Goal: Information Seeking & Learning: Learn about a topic

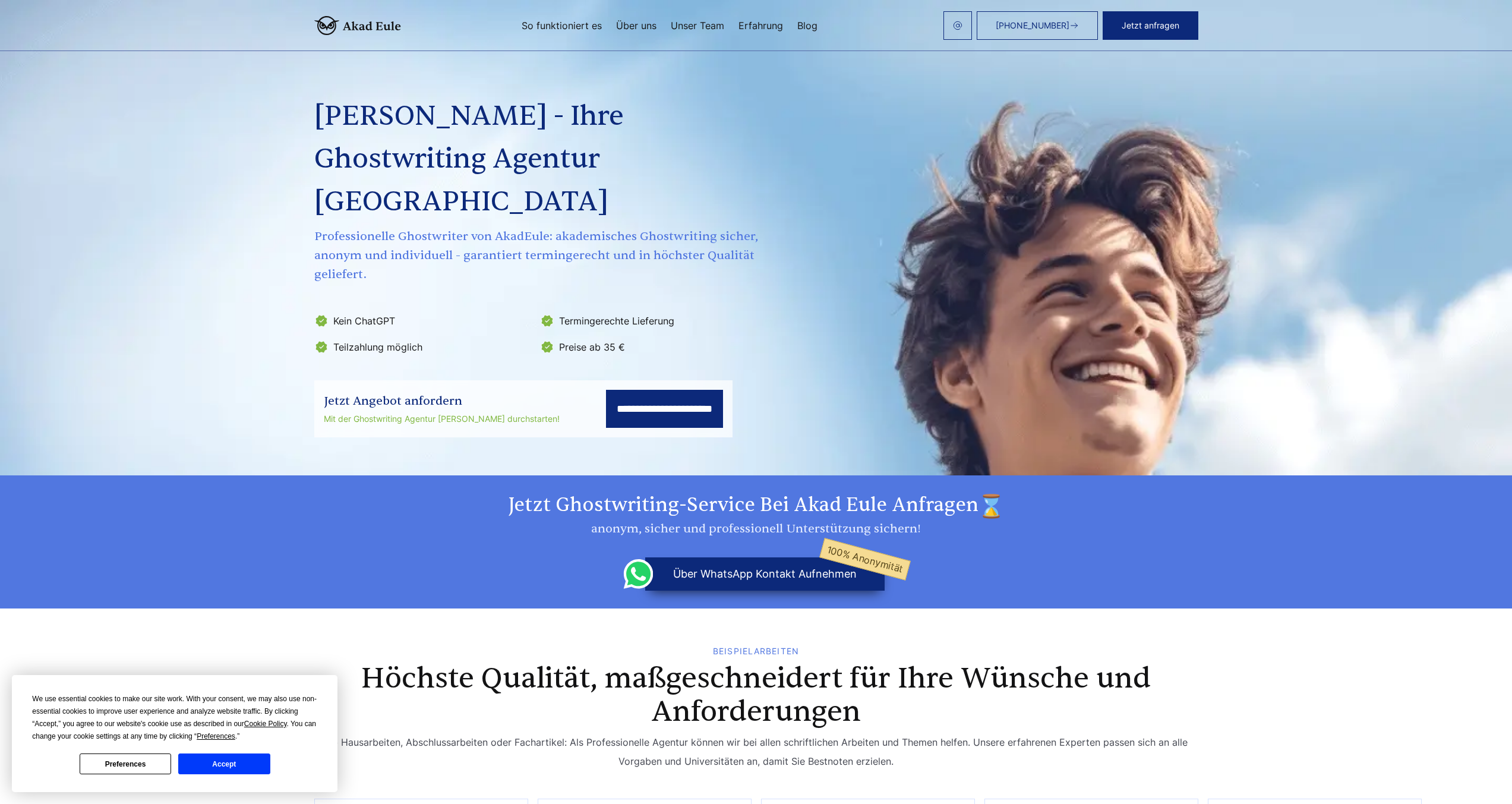
click at [1248, 417] on section "**********" at bounding box center [756, 238] width 1512 height 475
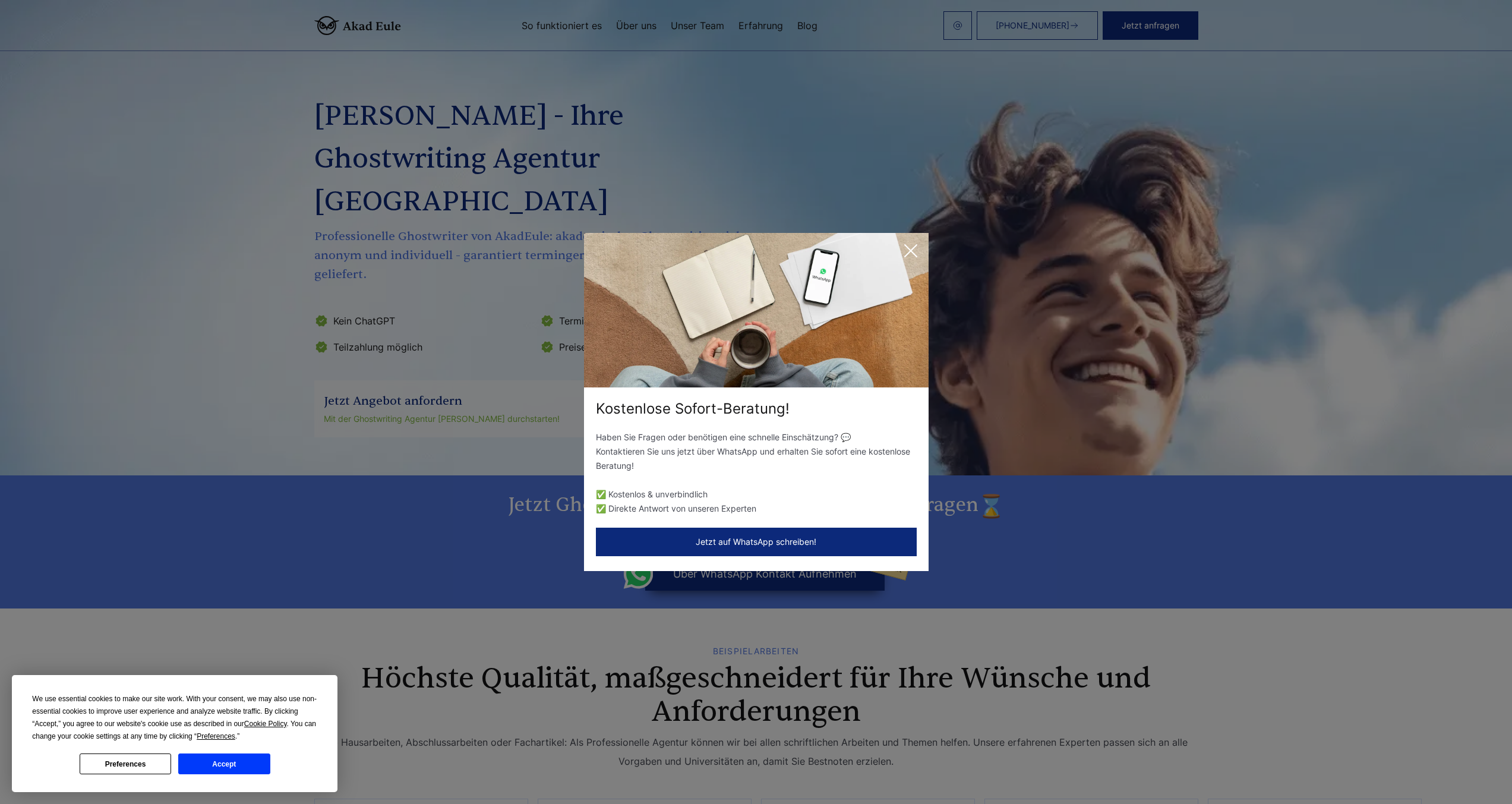
click at [903, 252] on icon at bounding box center [911, 251] width 24 height 24
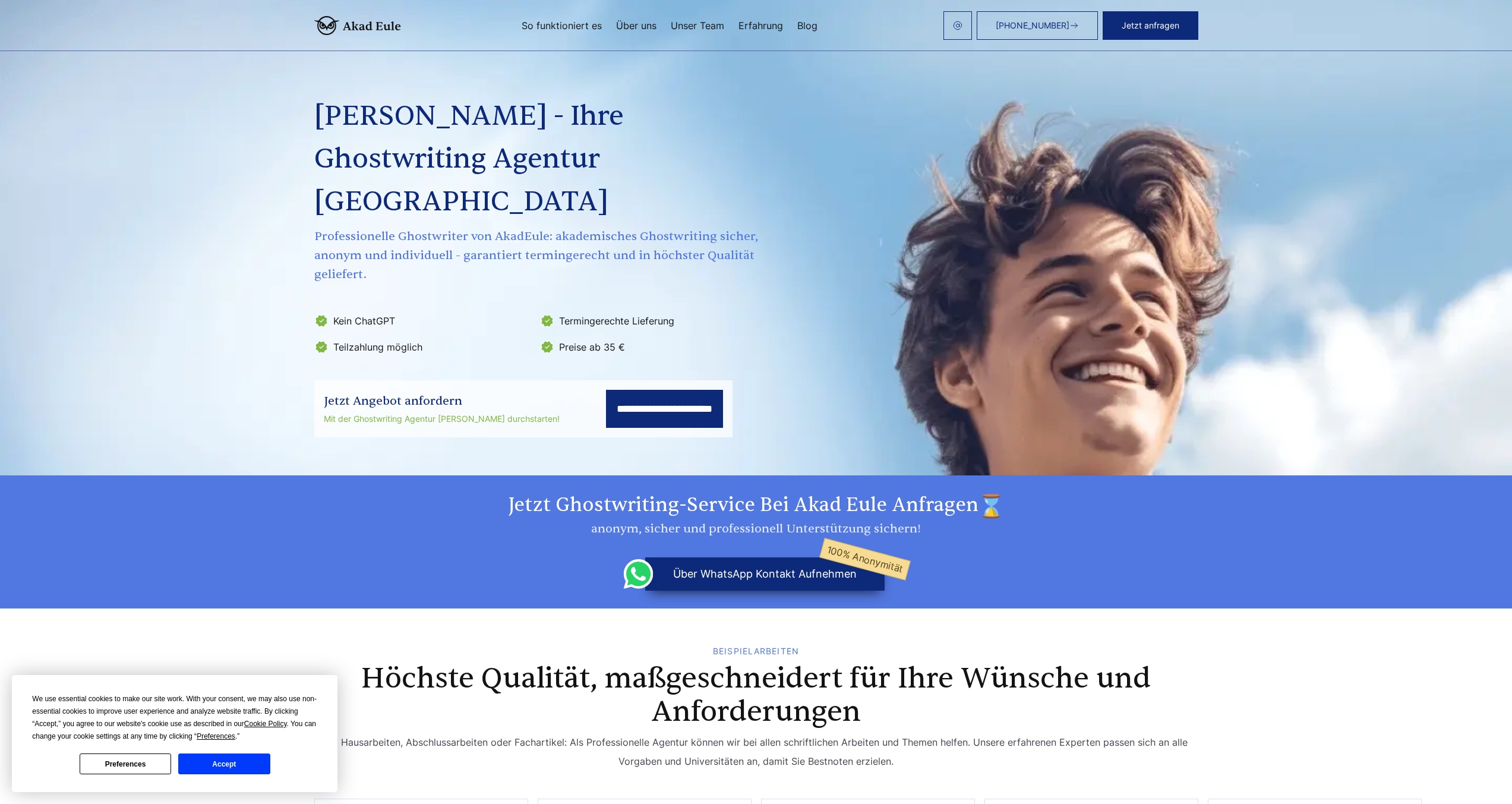
click at [65, 483] on section "Jetzt Ghostwriting-Service bei Akad Eule anfragen anonym, sicher und profession…" at bounding box center [756, 541] width 1512 height 133
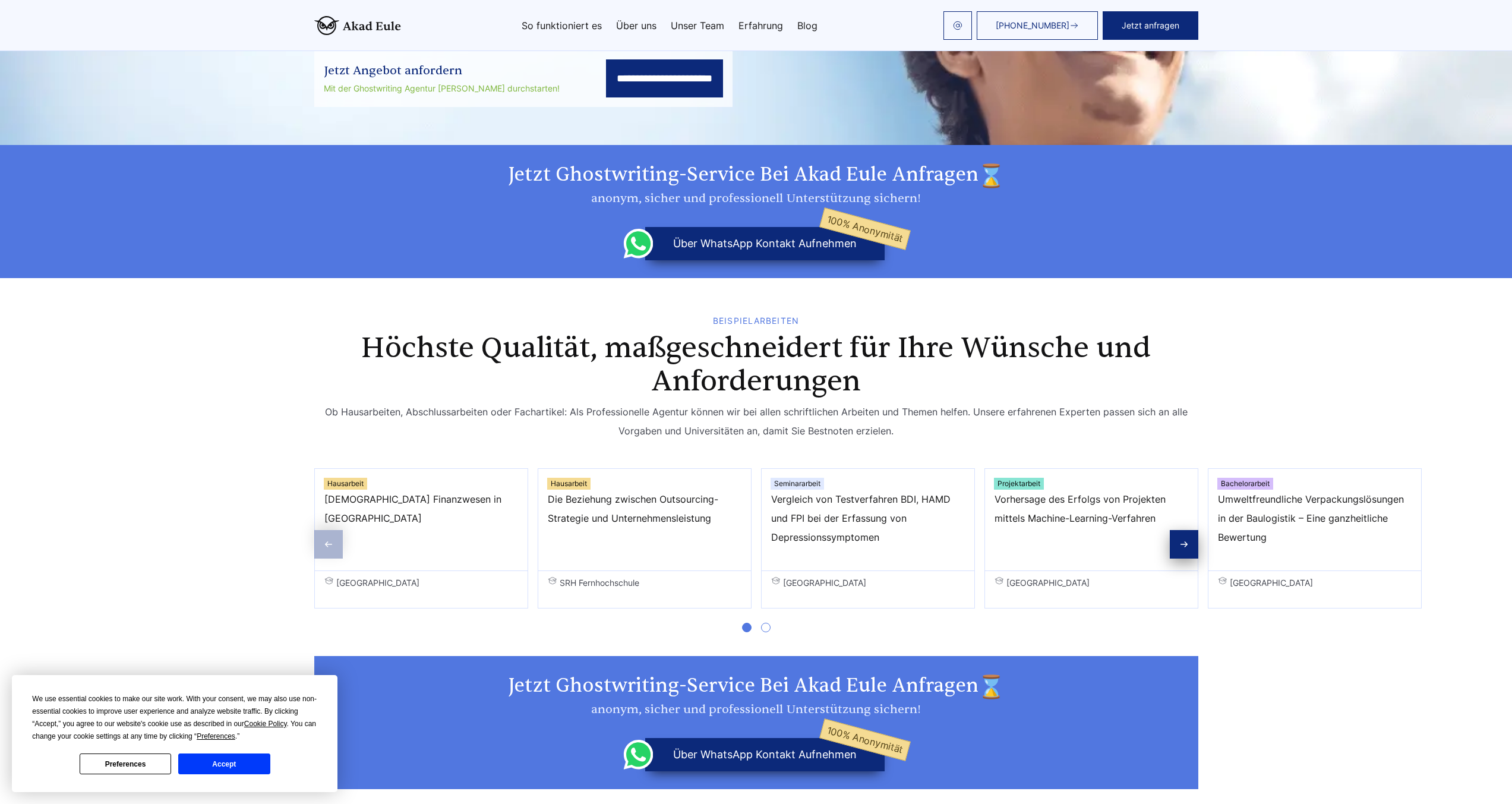
scroll to position [428, 0]
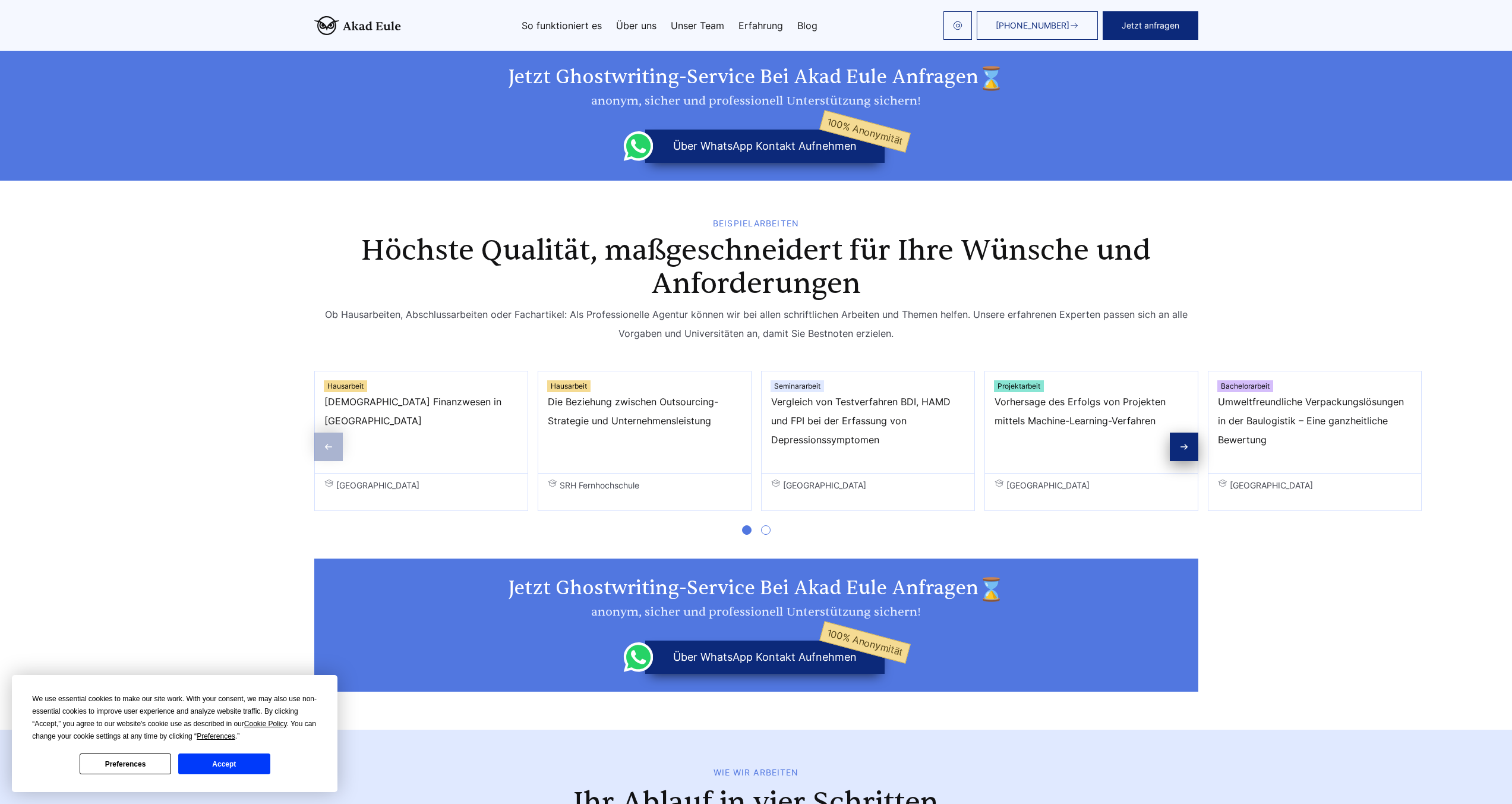
click at [1115, 577] on h2 "Jetzt Ghostwriting-Service bei Akad Eule anfragen" at bounding box center [756, 589] width 855 height 26
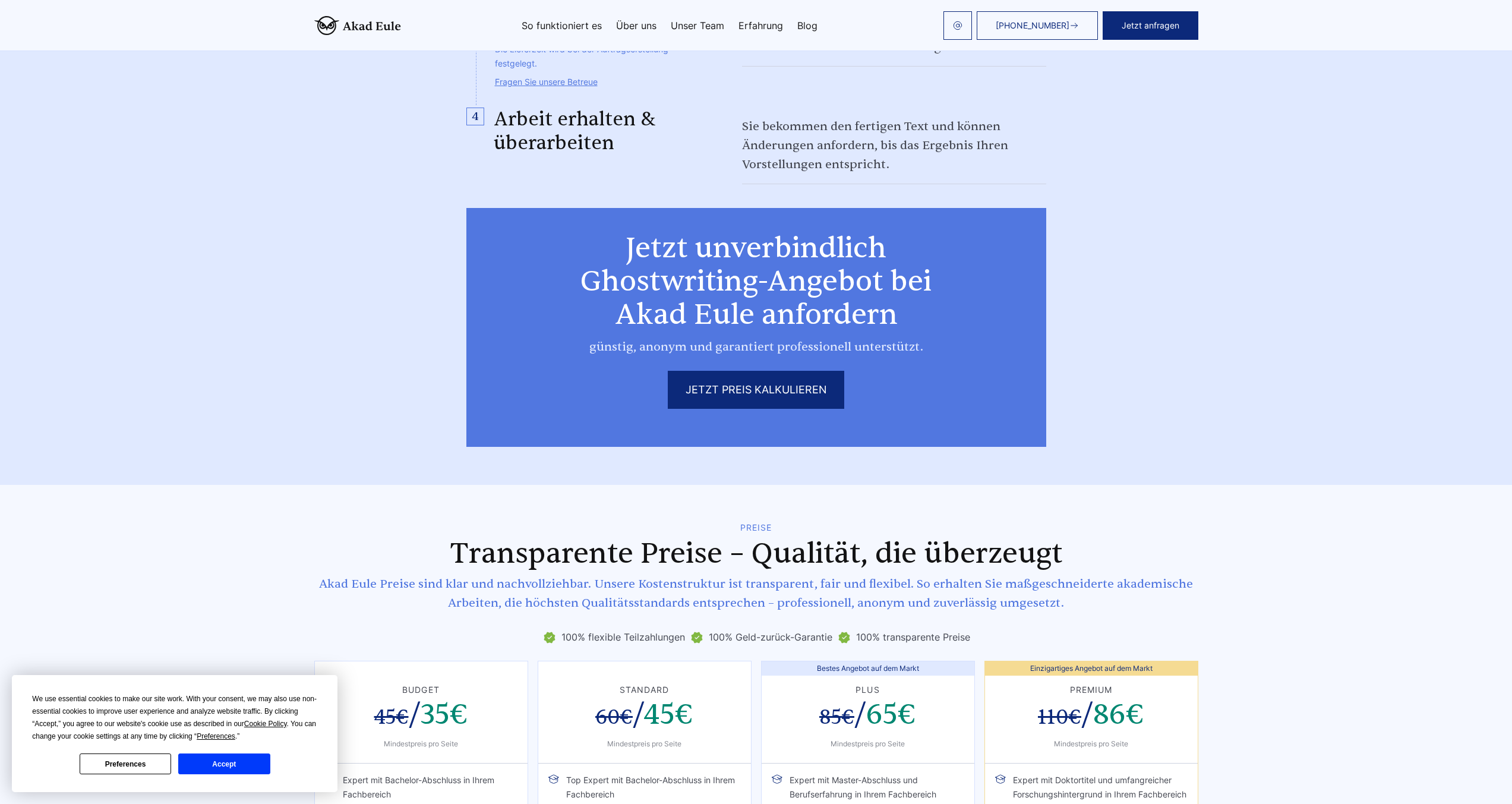
scroll to position [1569, 0]
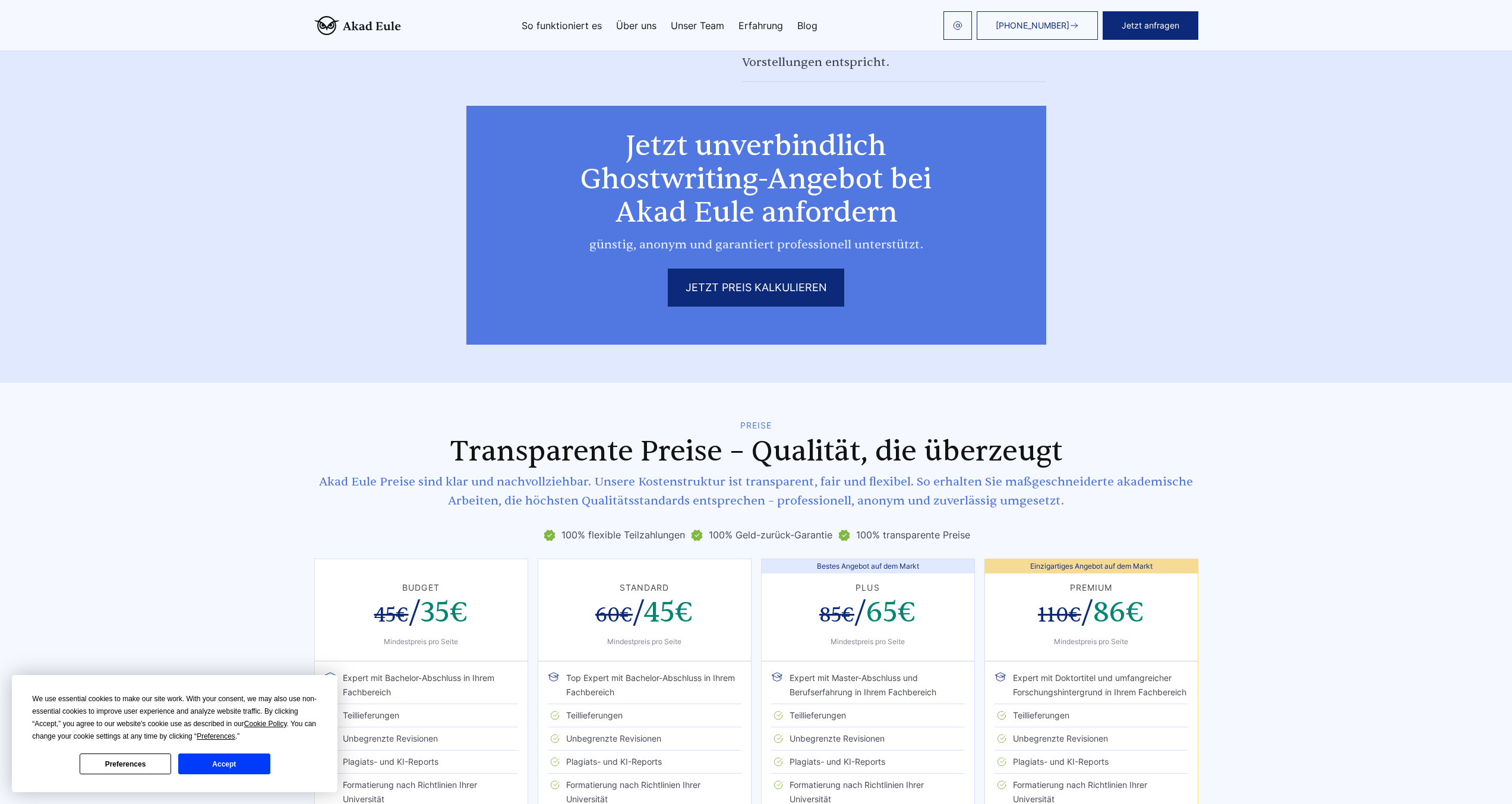
click at [1258, 383] on section "Preise Transparente Preise – Qualität, die überzeugt Akad Eule Preise sind klar…" at bounding box center [756, 726] width 1512 height 686
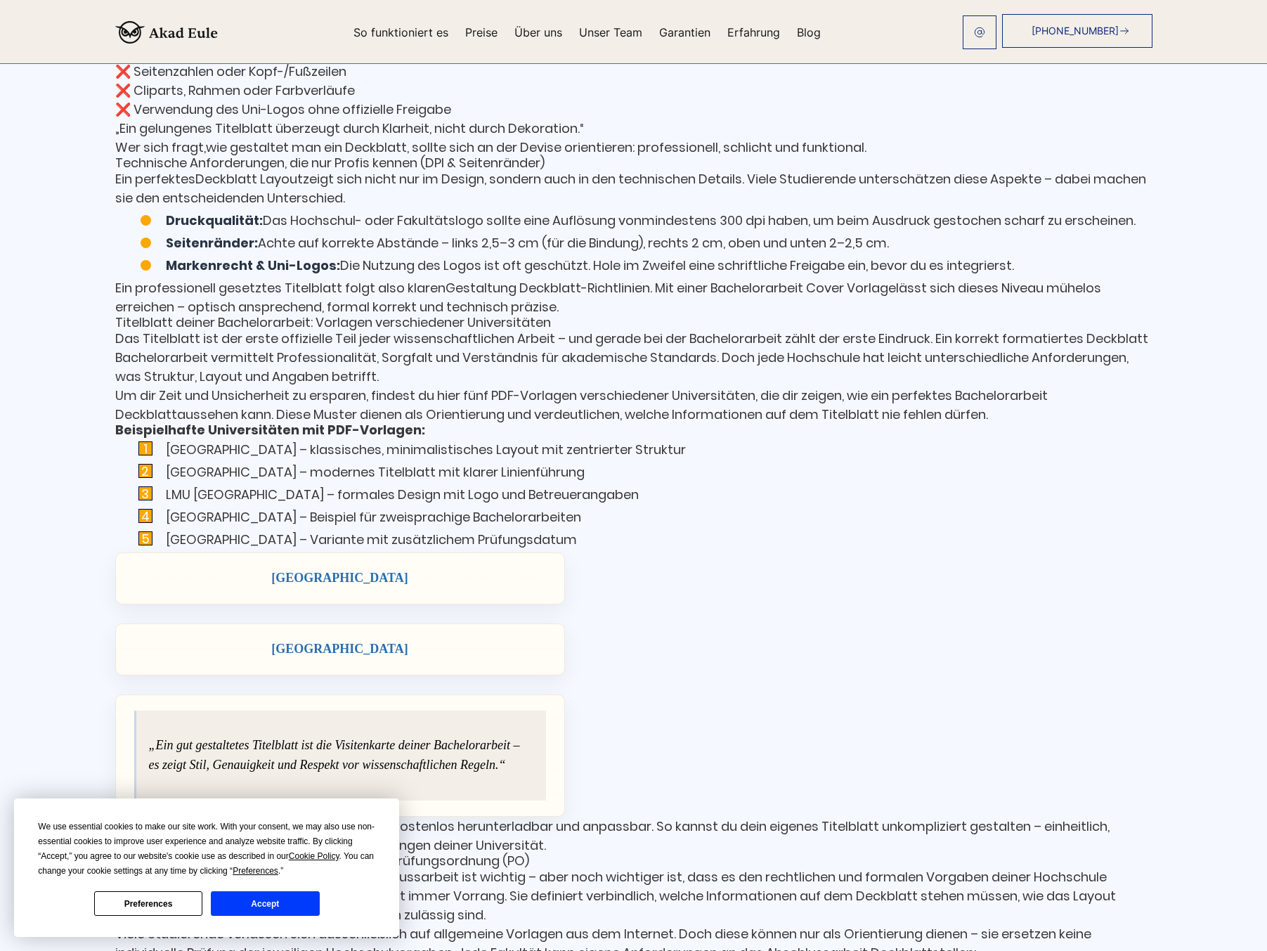
scroll to position [2531, 0]
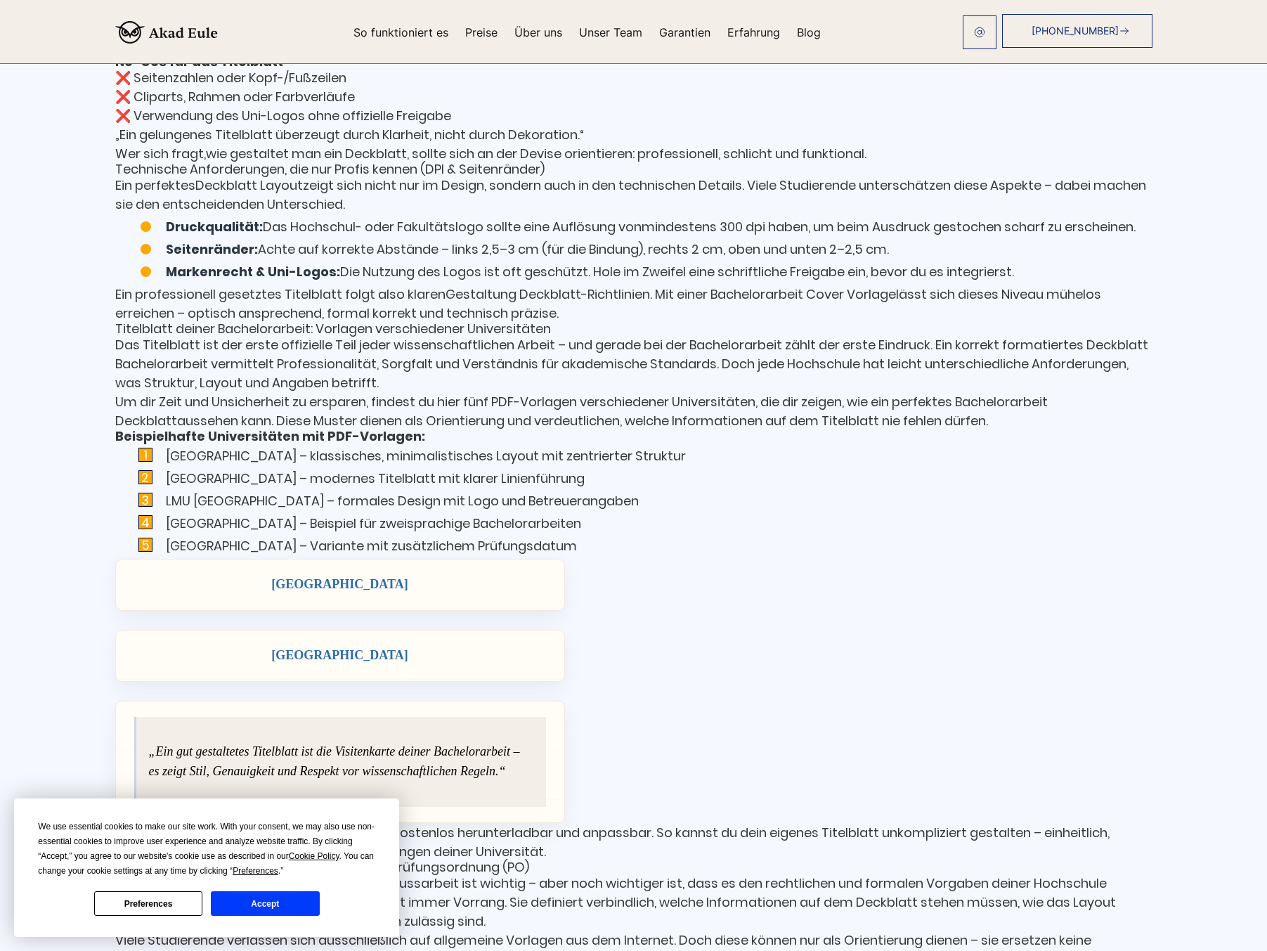
drag, startPoint x: 414, startPoint y: 612, endPoint x: 257, endPoint y: 589, distance: 158.5
click at [259, 590] on div "Universität Hannover" at bounding box center [340, 585] width 450 height 52
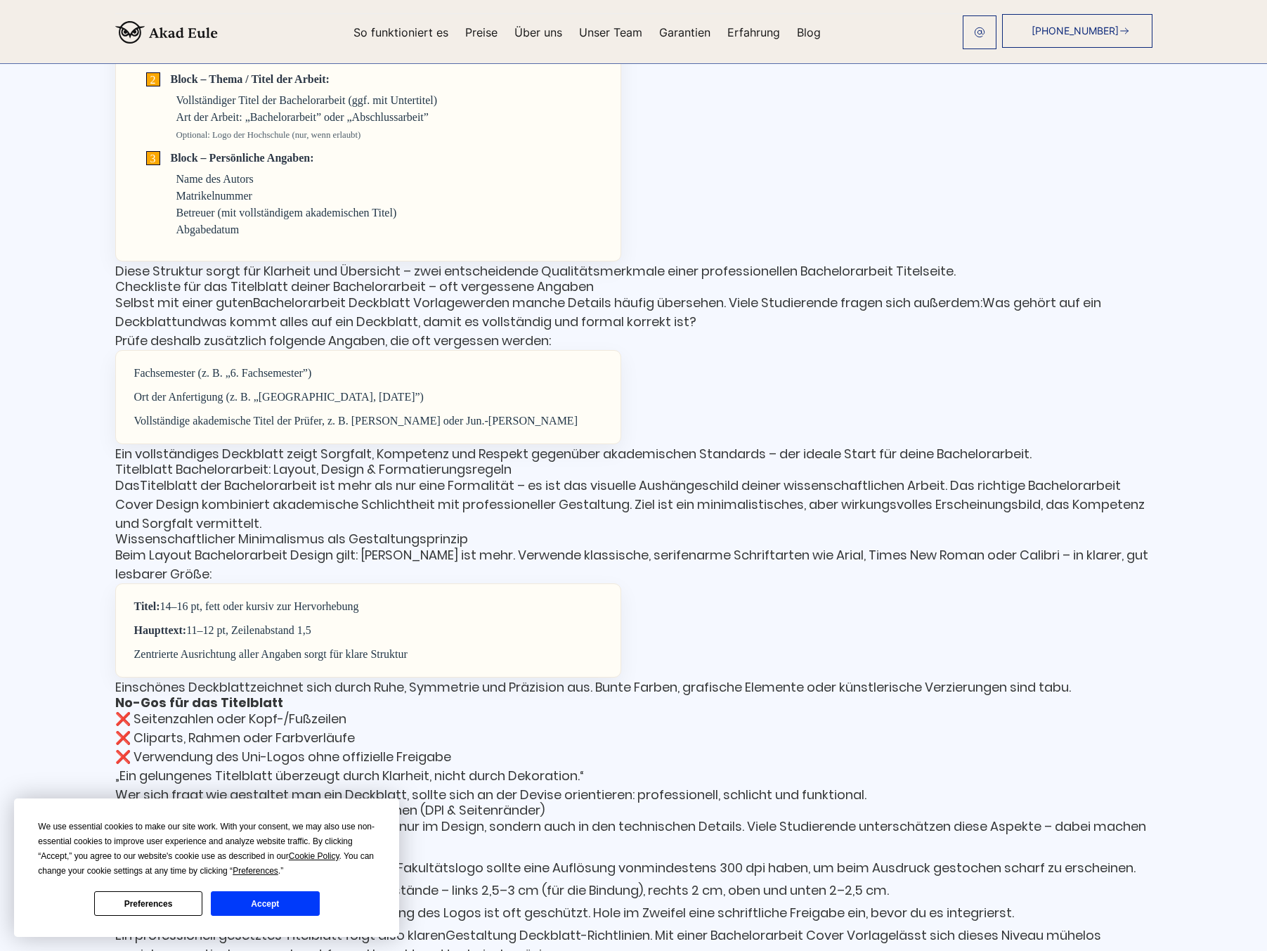
scroll to position [1856, 0]
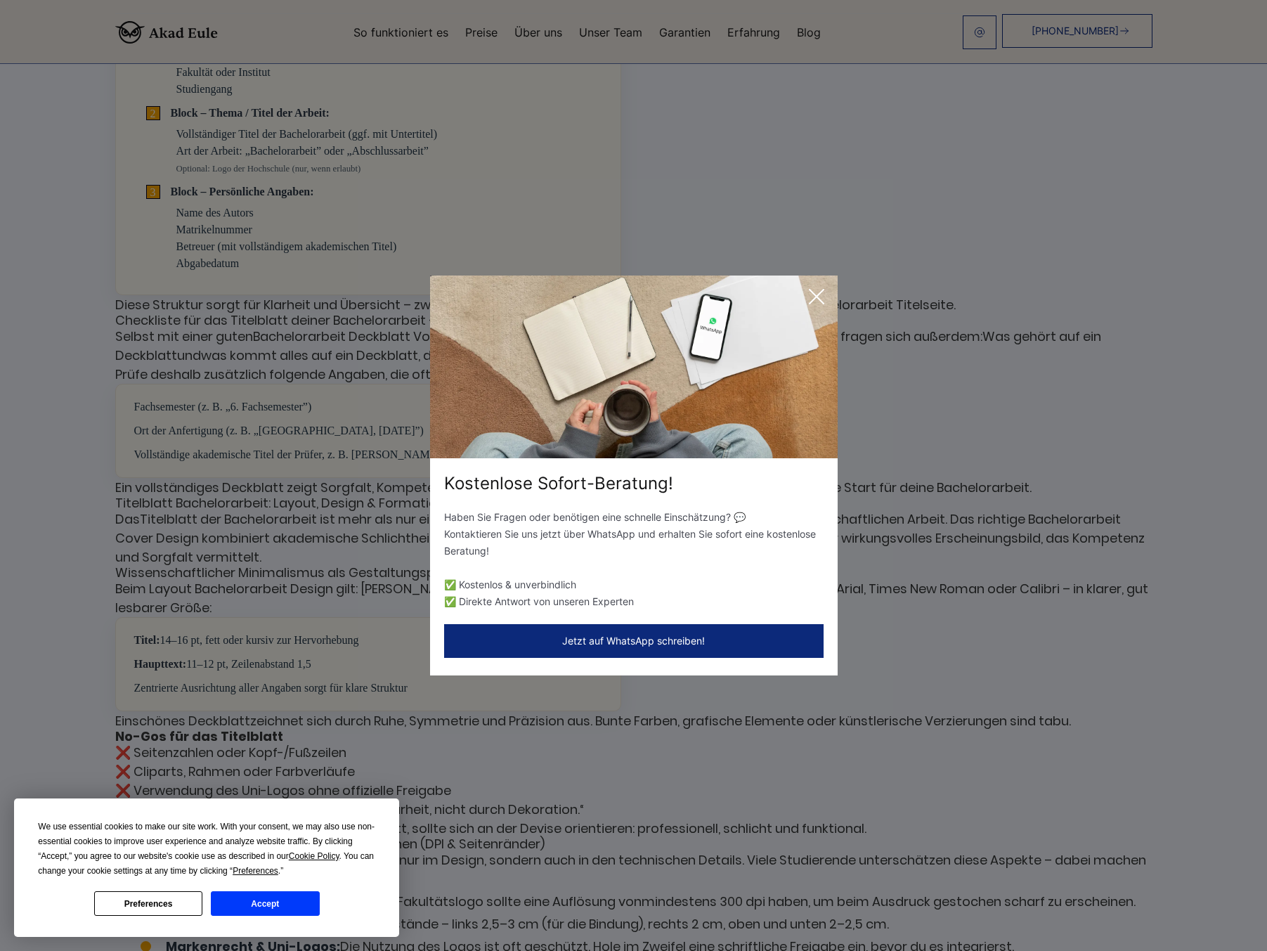
click at [820, 283] on icon at bounding box center [817, 297] width 28 height 28
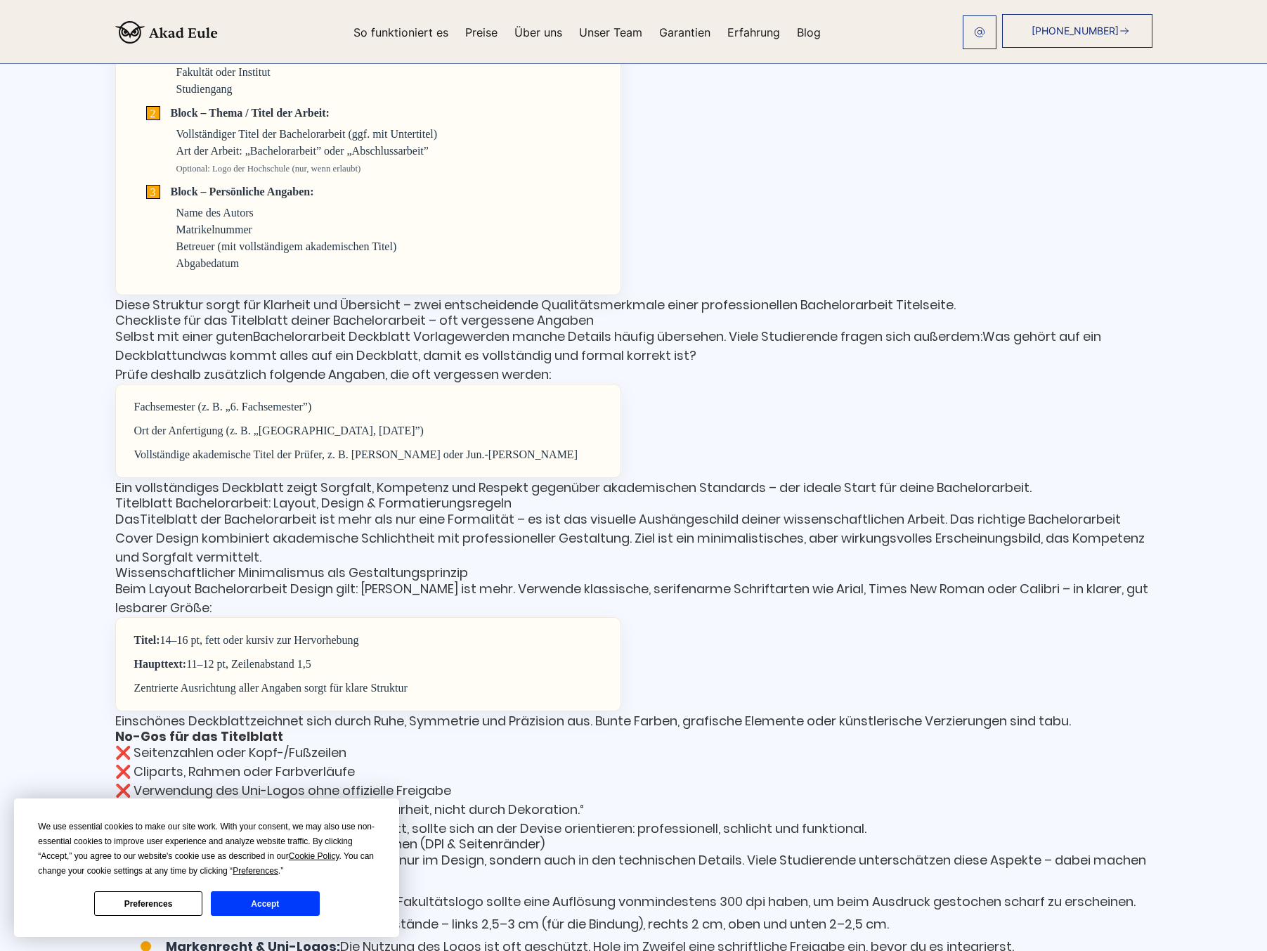
click at [881, 610] on p "Beim Layout Bachelorarbeit Design gilt: [PERSON_NAME] ist mehr. Verwende klassi…" at bounding box center [634, 598] width 1038 height 38
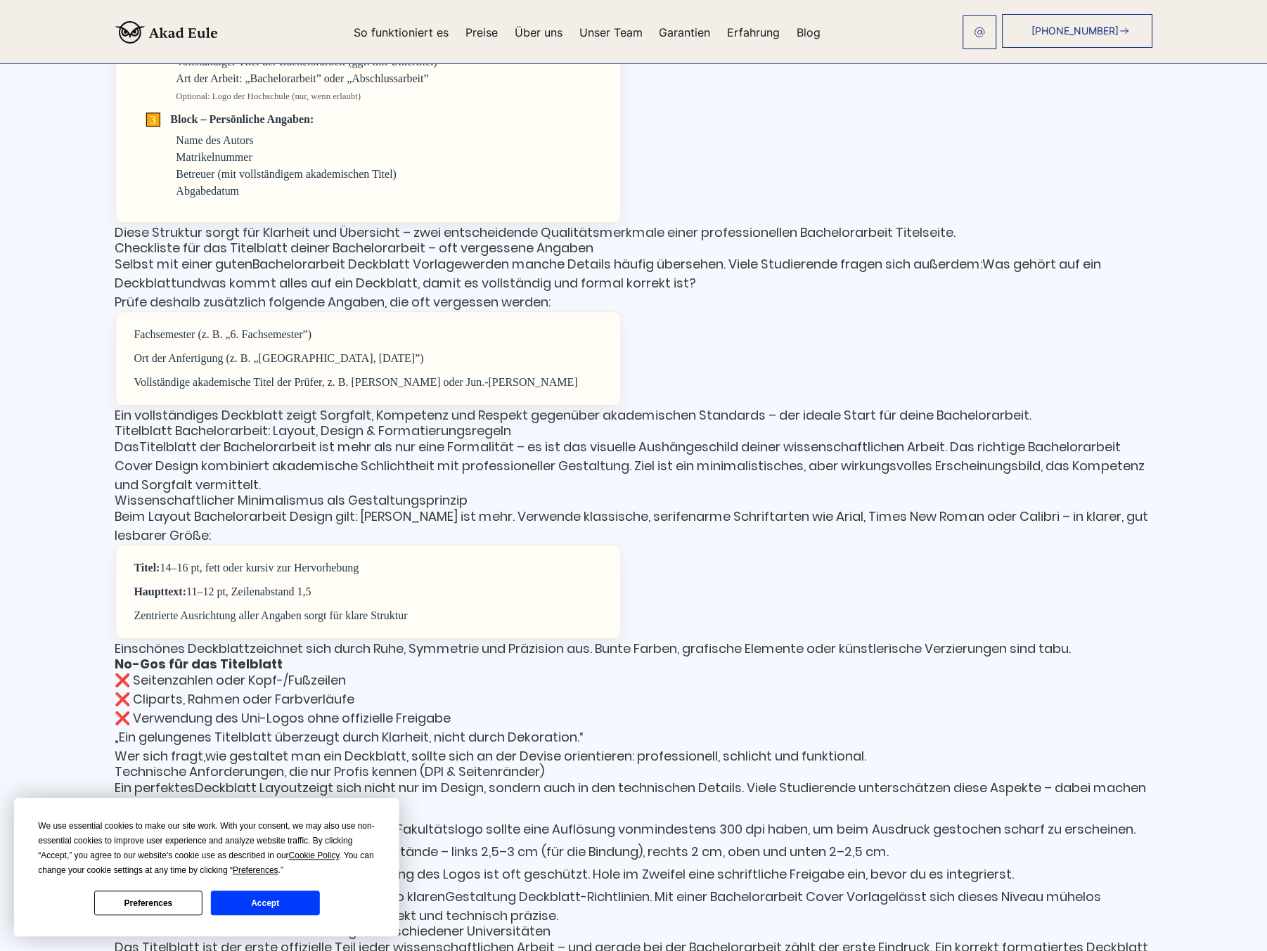
scroll to position [2109, 0]
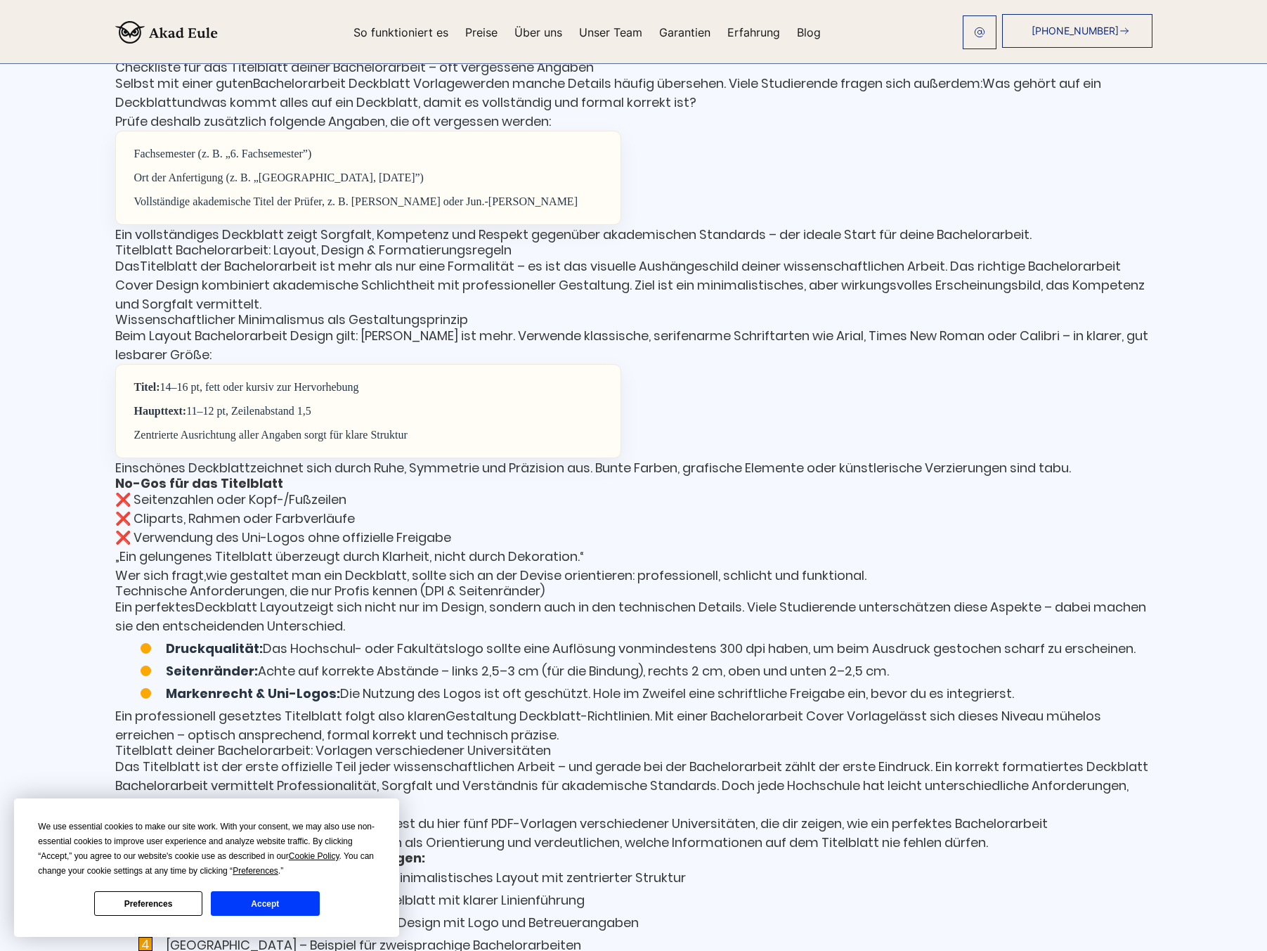
click at [328, 420] on div "Haupttext: 11–12 pt, Zeilenabstand 1,5" at bounding box center [368, 411] width 468 height 17
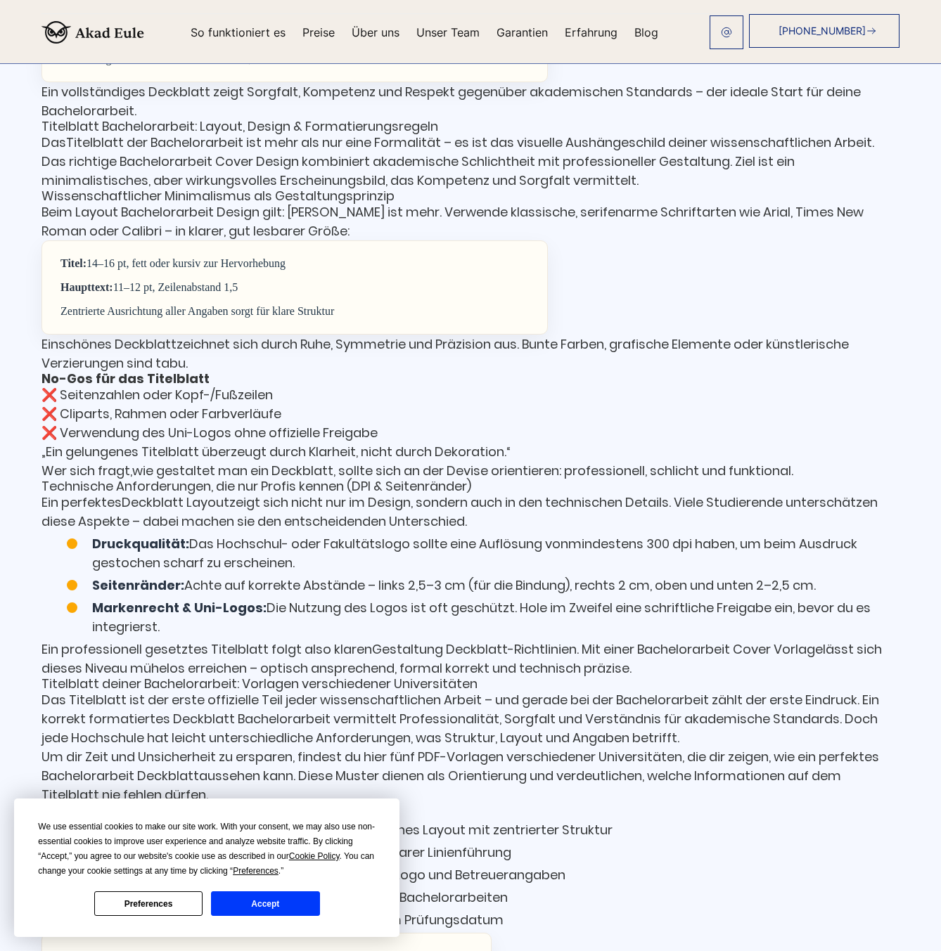
scroll to position [2216, 0]
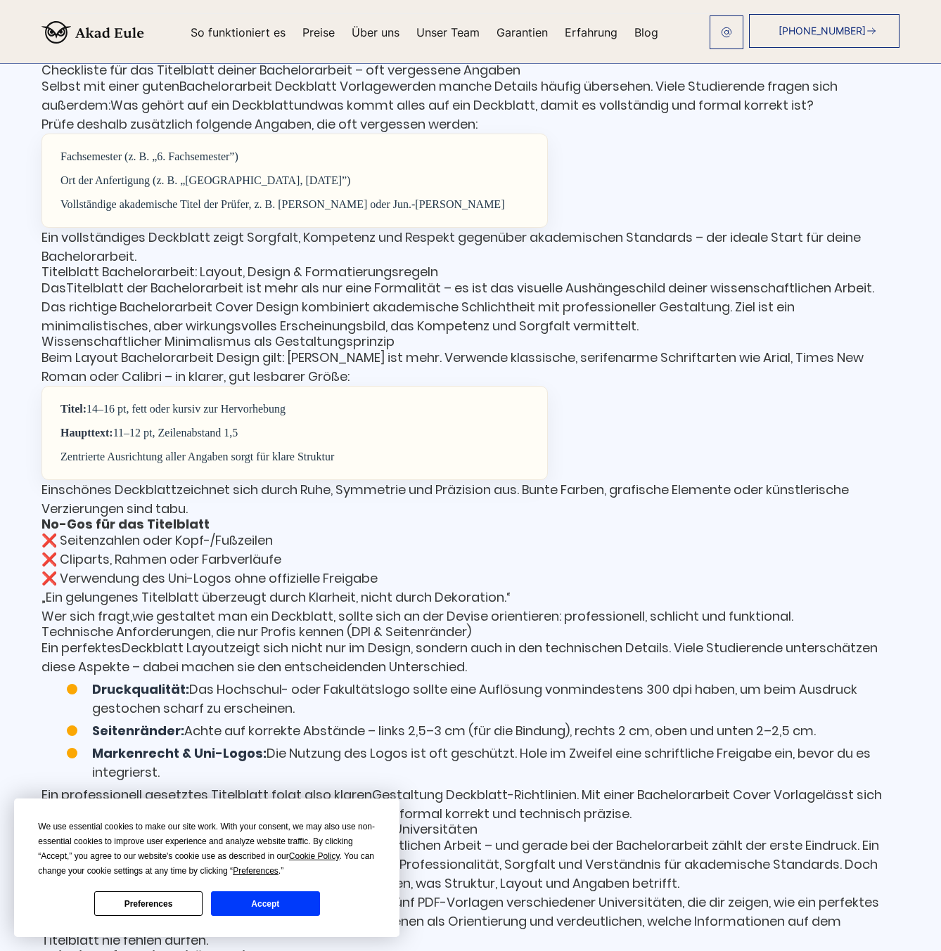
click at [553, 550] on p "❌ Seitenzahlen oder Kopf-/Fußzeilen ❌ Cliparts, Rahmen oder Farbverläufe ❌ Verw…" at bounding box center [470, 559] width 858 height 57
click at [51, 329] on p "Das Titelblatt der Bachelorarbeit ist mehr als nur eine Formalität – es ist das…" at bounding box center [470, 306] width 858 height 57
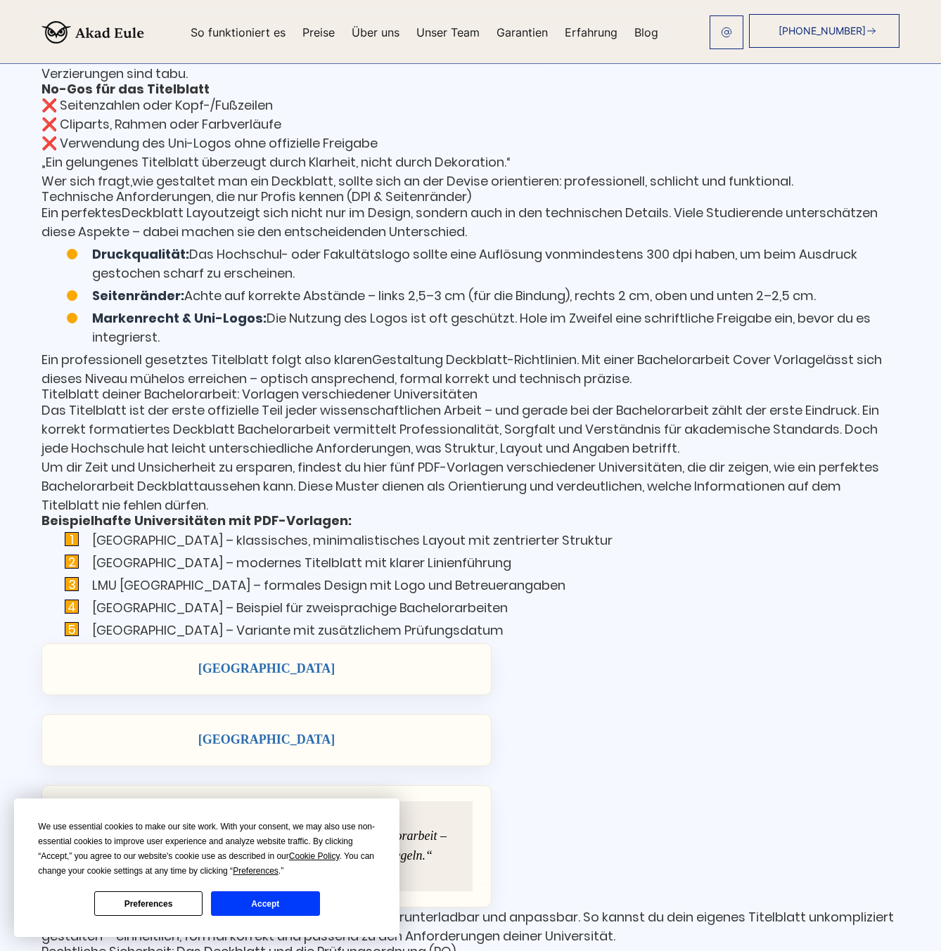
click at [599, 626] on li "Technische Universität Dresden – Variante mit zusätzlichem Prüfungsdatum" at bounding box center [483, 630] width 832 height 19
click at [597, 635] on li "Technische Universität Dresden – Variante mit zusätzlichem Prüfungsdatum" at bounding box center [483, 630] width 832 height 19
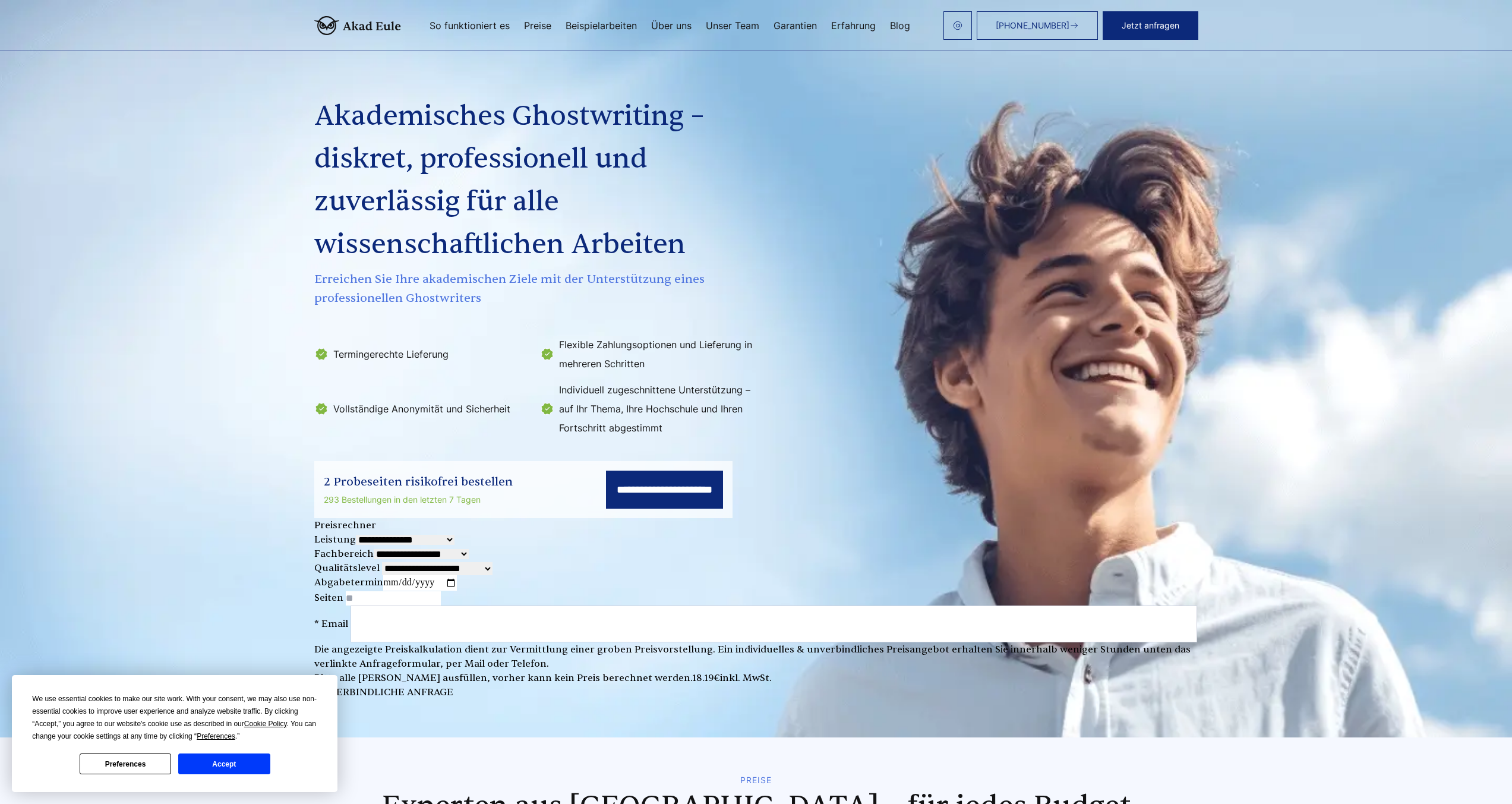
click at [669, 491] on input "**********" at bounding box center [664, 490] width 117 height 38
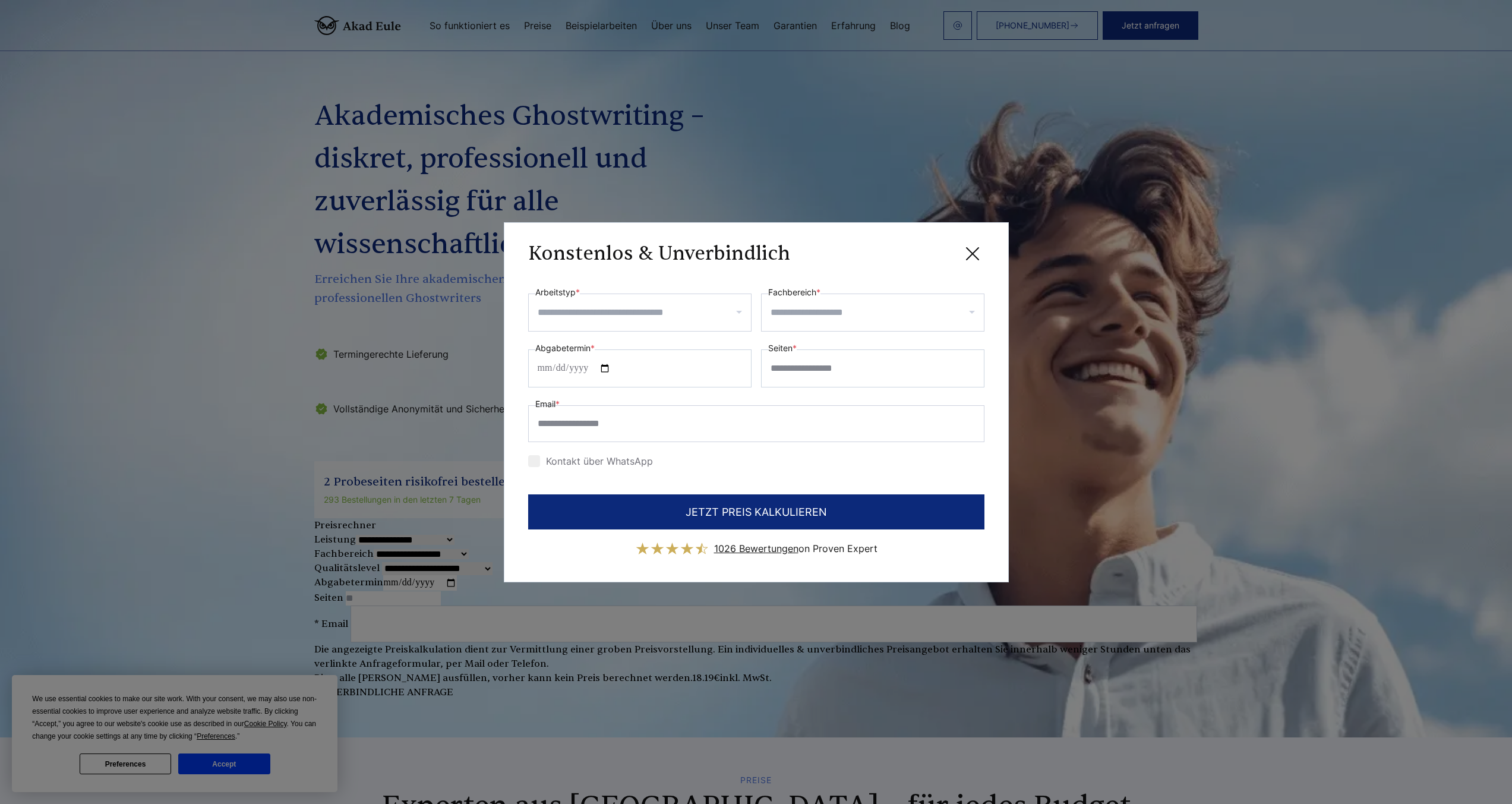
click at [971, 245] on icon at bounding box center [973, 254] width 24 height 24
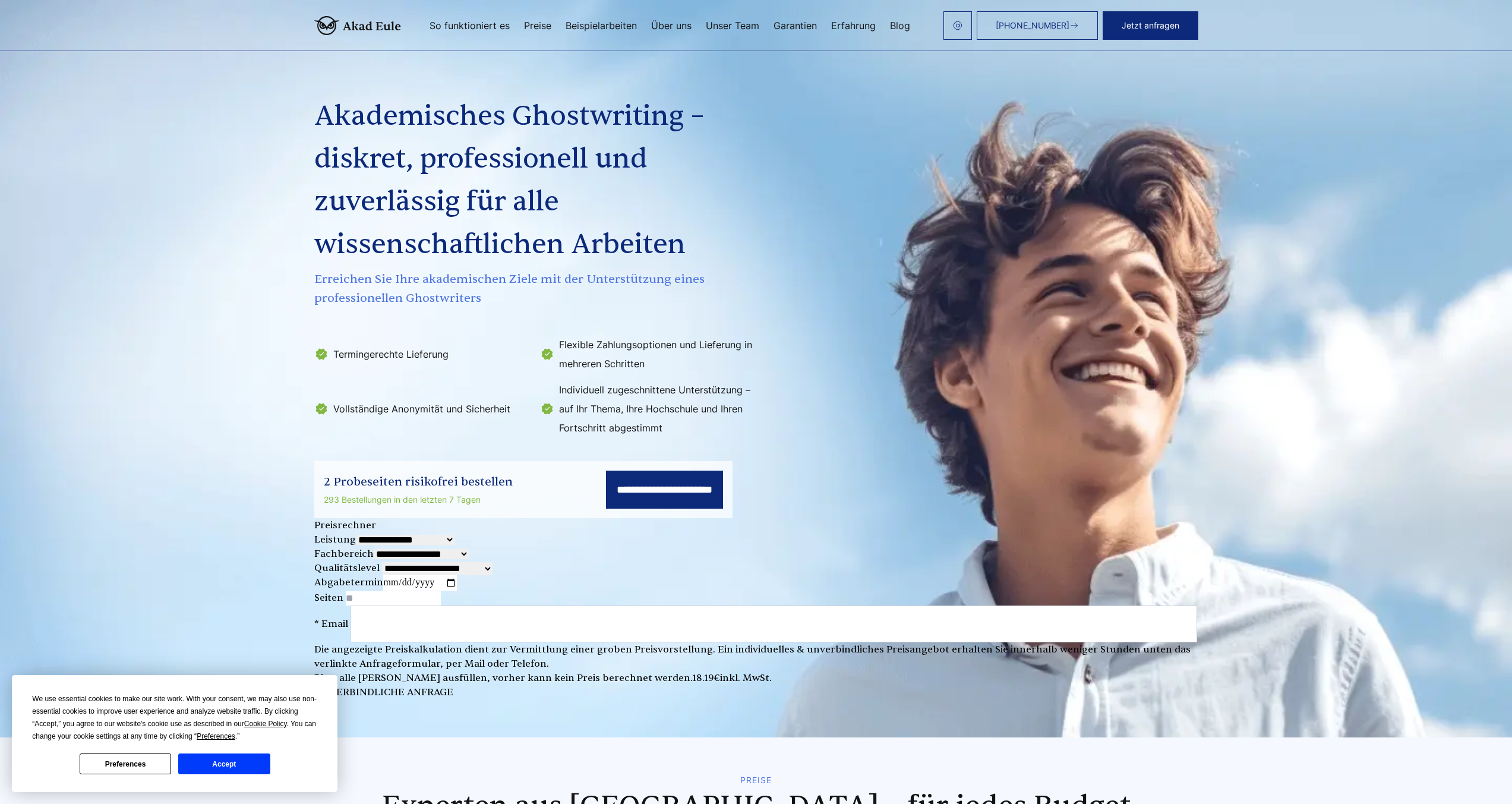
click at [467, 351] on li "Termingerechte Lieferung" at bounding box center [423, 353] width 219 height 38
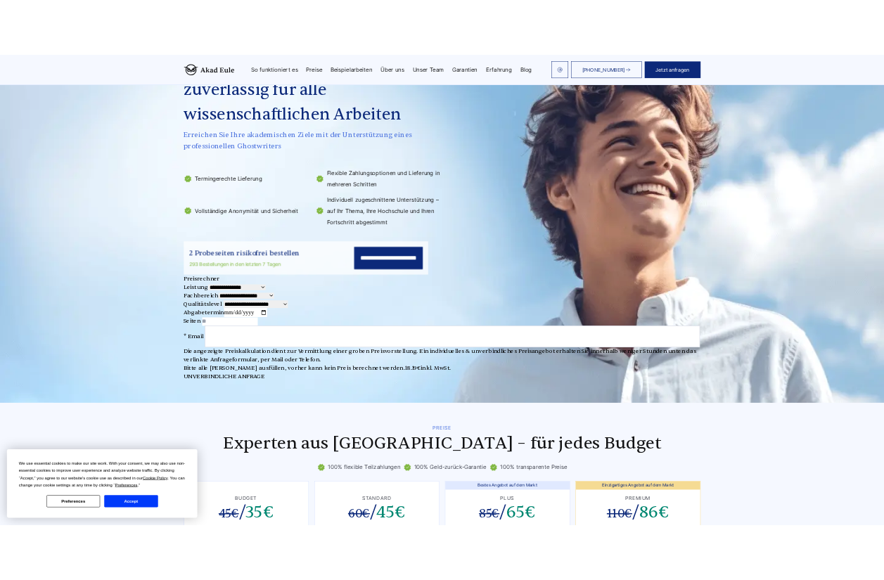
scroll to position [169, 0]
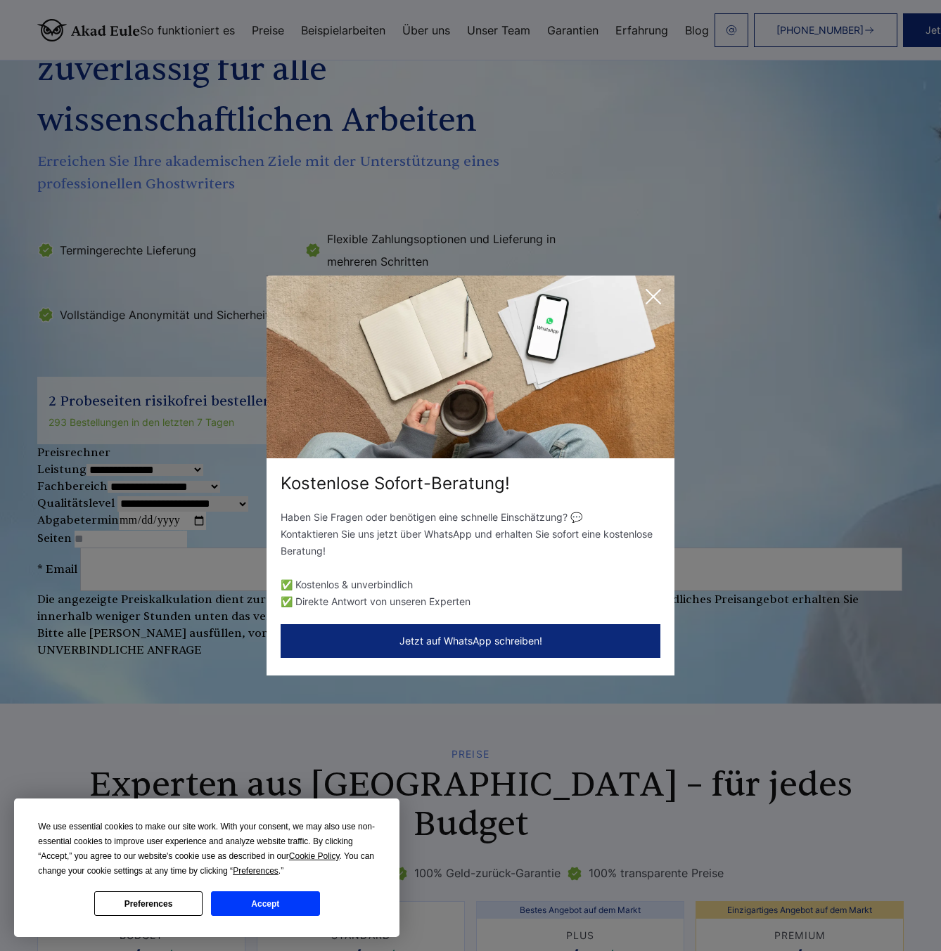
drag, startPoint x: 661, startPoint y: 299, endPoint x: 663, endPoint y: 306, distance: 8.0
click at [659, 299] on icon at bounding box center [653, 297] width 28 height 28
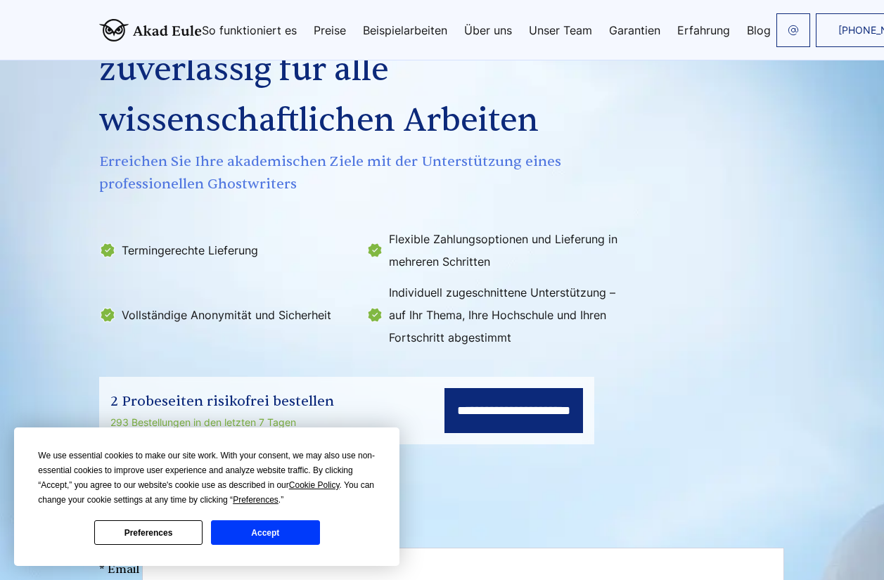
click at [665, 233] on div "Akademisches Ghostwriting – diskret, professionell und zuverlässig für alle wis…" at bounding box center [442, 160] width 686 height 568
click at [685, 281] on div "Akademisches Ghostwriting – diskret, professionell und zuverlässig für alle wis…" at bounding box center [442, 160] width 686 height 568
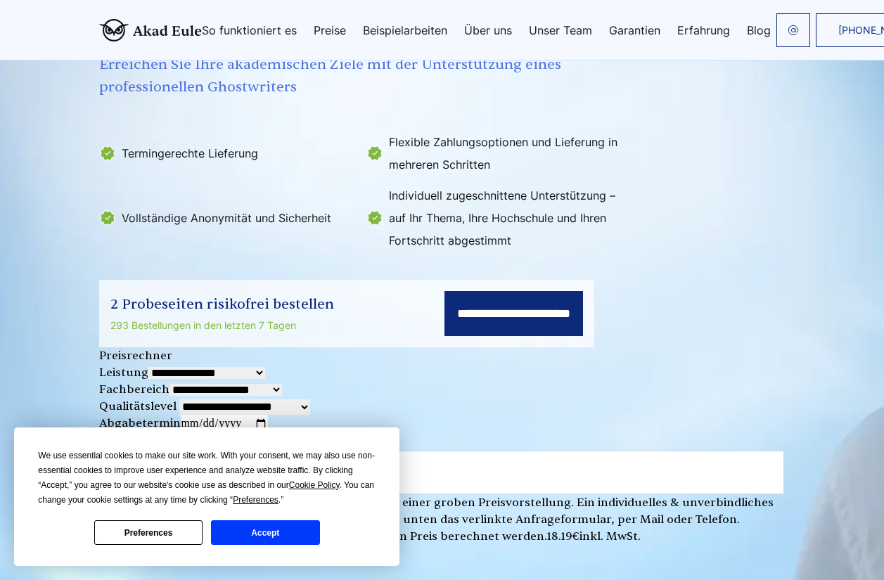
scroll to position [506, 0]
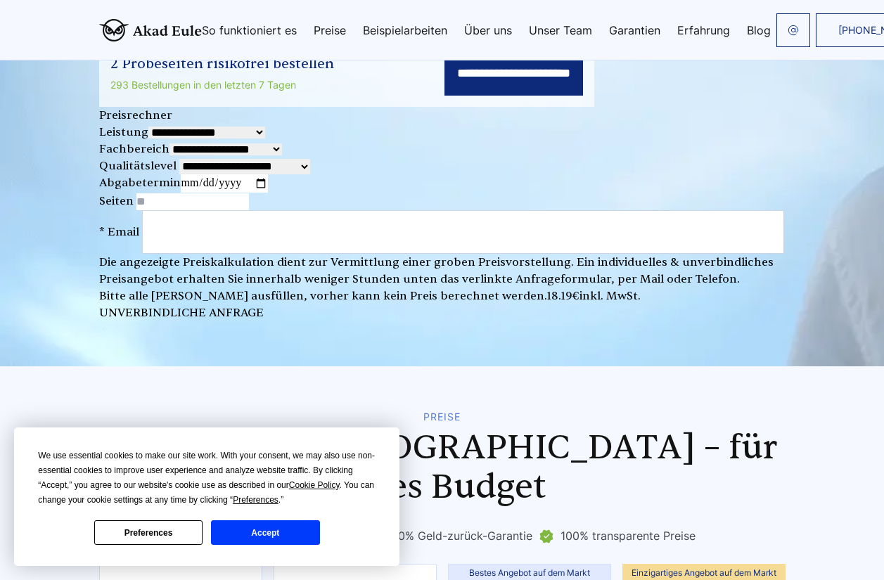
click at [288, 527] on button "Accept" at bounding box center [265, 532] width 108 height 25
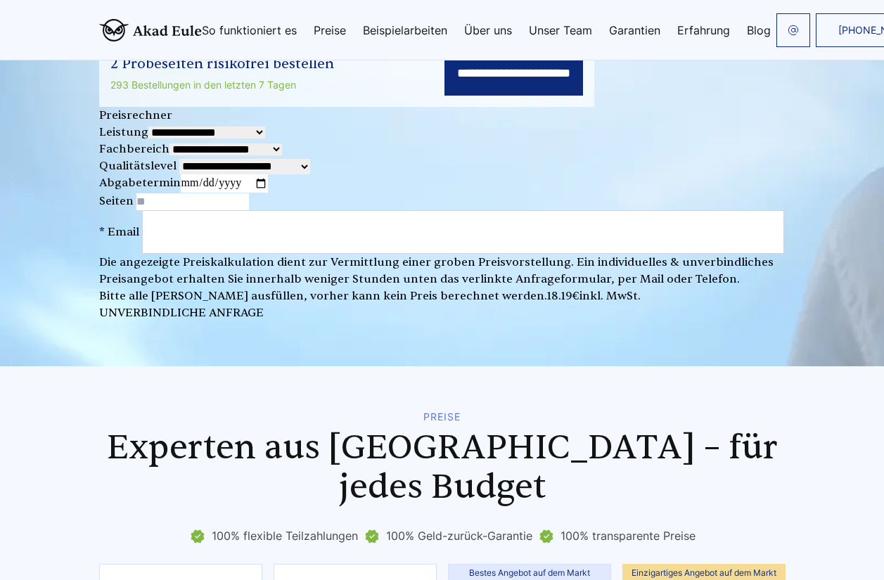
click at [519, 164] on div "**********" at bounding box center [442, 165] width 686 height 17
